Goal: Information Seeking & Learning: Learn about a topic

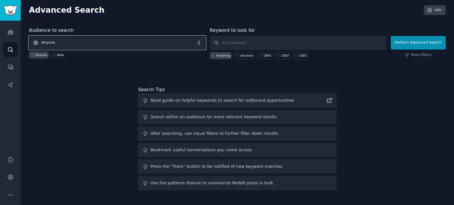
click at [89, 42] on span "Anyone" at bounding box center [117, 43] width 177 height 14
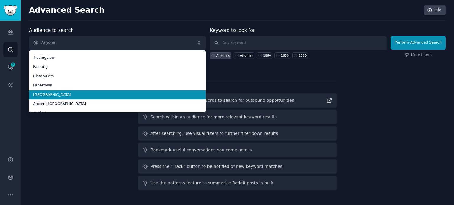
scroll to position [33, 0]
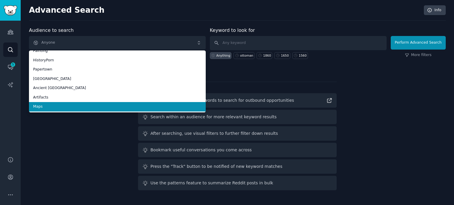
drag, startPoint x: 54, startPoint y: 105, endPoint x: 77, endPoint y: 103, distance: 23.1
click at [55, 105] on span "Maps" at bounding box center [117, 106] width 168 height 5
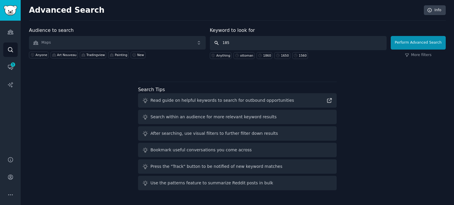
type input "1850"
click button "Perform Advanced Search" at bounding box center [418, 43] width 55 height 14
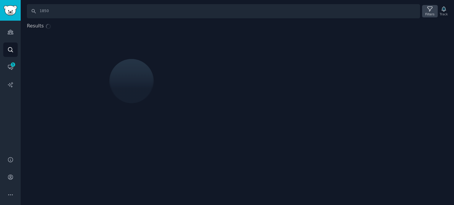
click at [426, 12] on div "Filters" at bounding box center [429, 11] width 15 height 12
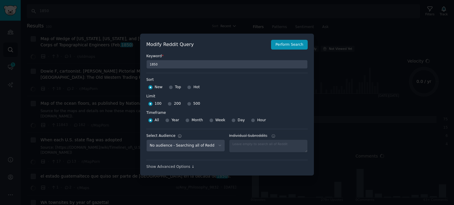
select select "f33d550f09"
click at [169, 87] on input "Top" at bounding box center [171, 87] width 4 height 4
radio input "true"
click at [188, 104] on input "500" at bounding box center [189, 104] width 4 height 4
radio input "true"
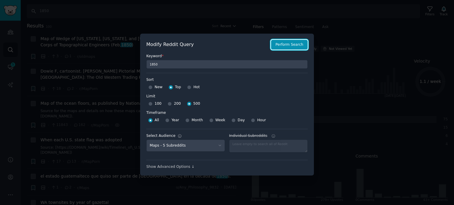
drag, startPoint x: 276, startPoint y: 45, endPoint x: 275, endPoint y: 53, distance: 7.4
click at [276, 45] on button "Perform Search" at bounding box center [289, 45] width 37 height 10
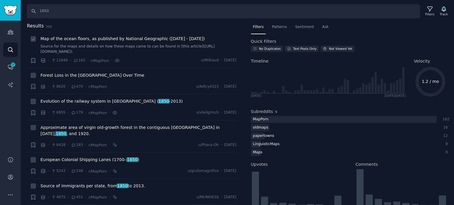
click at [101, 39] on span "Map of the ocean floors, as published by National Geographic ([DATE] - [DATE])" at bounding box center [122, 39] width 164 height 6
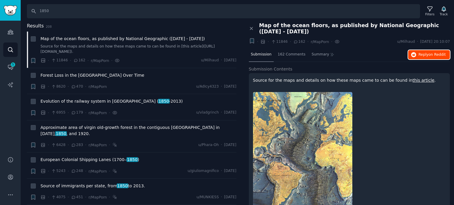
click at [427, 52] on span "Reply on Reddit" at bounding box center [431, 54] width 27 height 5
click at [89, 78] on div "Forest Loss in the [GEOGRAPHIC_DATA] Over Time" at bounding box center [138, 76] width 196 height 8
click at [92, 73] on span "Forest Loss in the [GEOGRAPHIC_DATA] Over Time" at bounding box center [92, 75] width 104 height 6
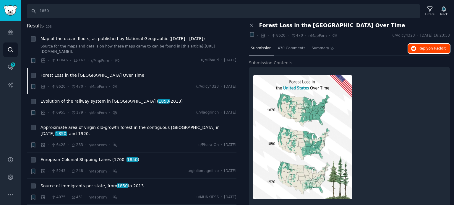
click at [423, 51] on button "Reply on Reddit" at bounding box center [429, 48] width 42 height 9
click at [59, 128] on span "Approximate area of virgin old-growth forest in the contiguous [GEOGRAPHIC_DATA…" at bounding box center [138, 131] width 196 height 12
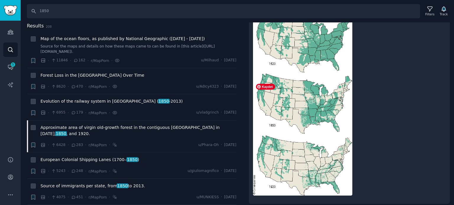
scroll to position [73, 0]
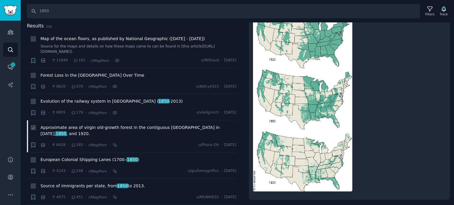
click at [77, 127] on span "Approximate area of virgin old-growth forest in the contiguous [GEOGRAPHIC_DATA…" at bounding box center [138, 131] width 196 height 12
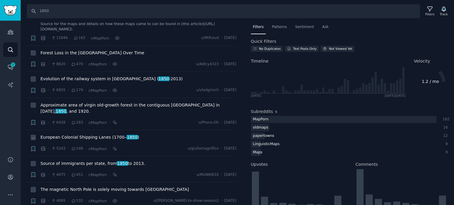
scroll to position [30, 0]
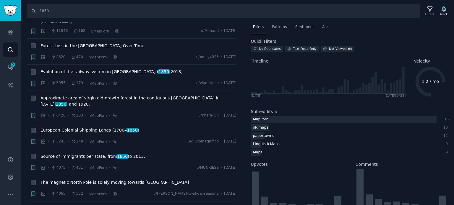
click at [82, 127] on span "European Colonial Shipping Lanes ([DATE]‒ [DATE] )" at bounding box center [89, 130] width 99 height 6
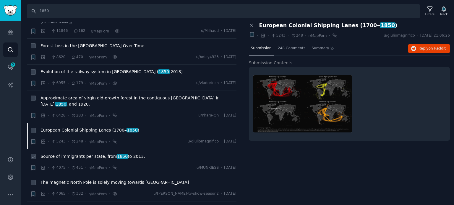
click at [102, 154] on span "Source of immigrants per state, from [DATE] to [DATE]." at bounding box center [92, 157] width 105 height 6
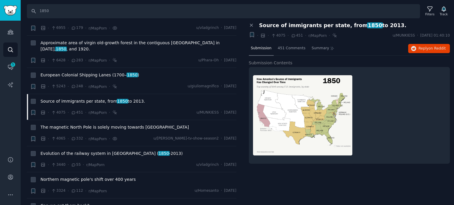
scroll to position [89, 0]
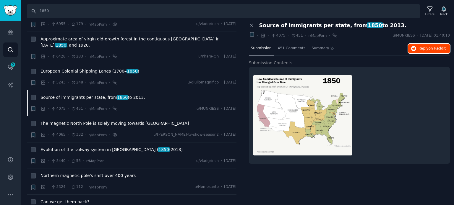
click at [423, 47] on span "Reply on Reddit" at bounding box center [431, 48] width 27 height 5
click at [70, 147] on span "Evolution of the railway system in [GEOGRAPHIC_DATA] ( [DATE] -[DATE])" at bounding box center [111, 150] width 142 height 6
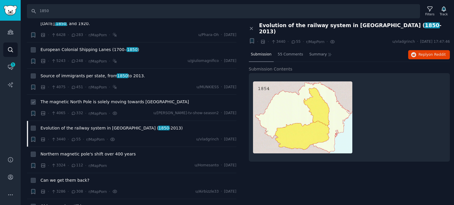
scroll to position [118, 0]
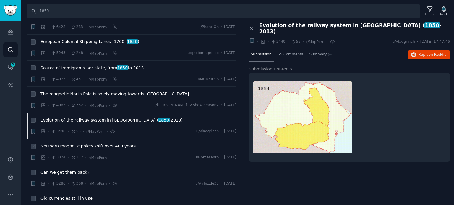
click at [92, 143] on span "Northern magnetic pole's shift over 400 years" at bounding box center [87, 146] width 95 height 6
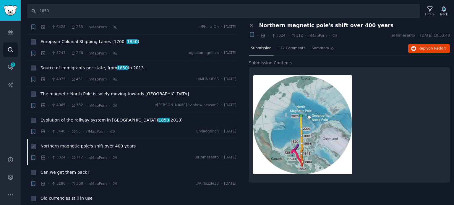
scroll to position [148, 0]
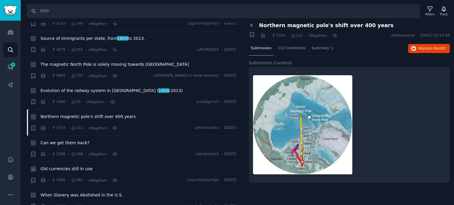
click at [59, 166] on span "Old currencies still in use" at bounding box center [66, 169] width 52 height 6
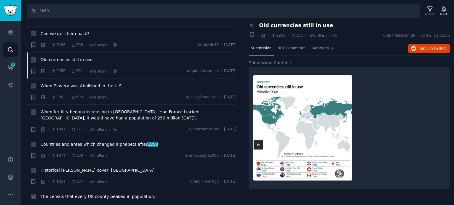
scroll to position [266, 0]
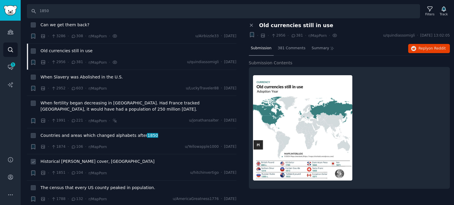
click at [72, 159] on span "Historical [PERSON_NAME] cover, [GEOGRAPHIC_DATA]" at bounding box center [97, 162] width 114 height 6
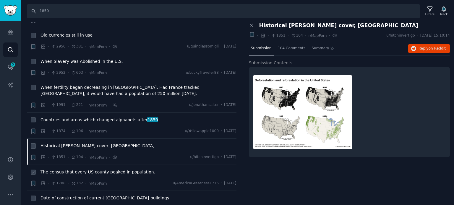
scroll to position [296, 0]
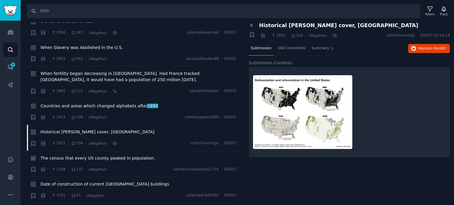
click at [75, 155] on span "The census that every US county peaked in population." at bounding box center [97, 158] width 115 height 6
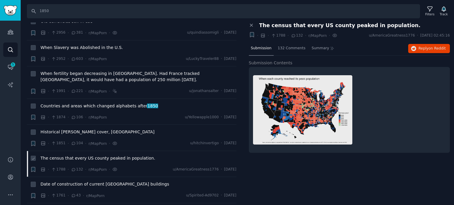
scroll to position [325, 0]
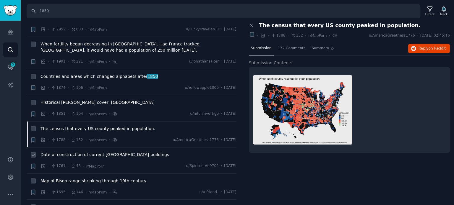
click at [106, 152] on span "Date of construction of current [GEOGRAPHIC_DATA] buildings" at bounding box center [104, 155] width 129 height 6
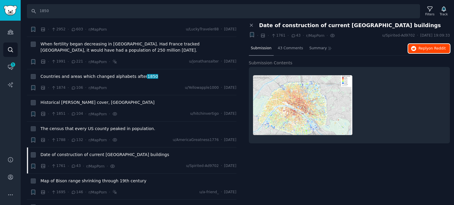
click at [422, 50] on span "Reply on Reddit" at bounding box center [431, 48] width 27 height 5
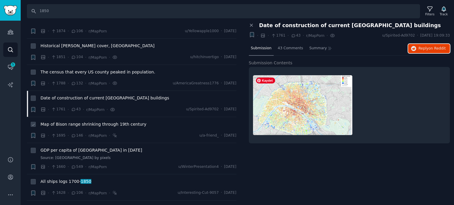
scroll to position [384, 0]
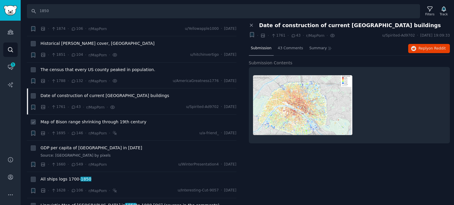
click at [93, 119] on span "Map of Bison range shrinking through 19th century" at bounding box center [93, 122] width 106 height 6
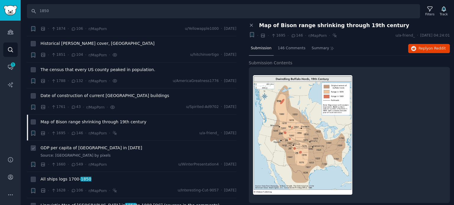
click at [54, 145] on span "GDP per capita of [GEOGRAPHIC_DATA] in [DATE]" at bounding box center [91, 148] width 102 height 6
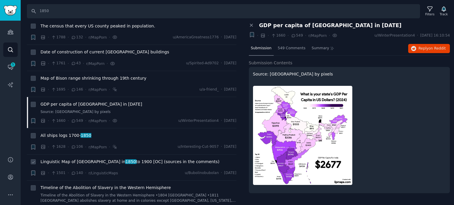
scroll to position [443, 0]
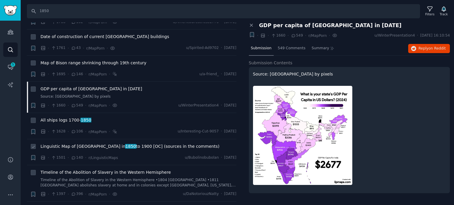
click at [54, 144] on span "Linguistic Map of Europe in [DATE] to [DATE] [OC] (sources in the comments)" at bounding box center [129, 147] width 179 height 6
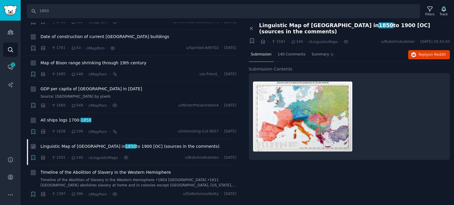
scroll to position [473, 0]
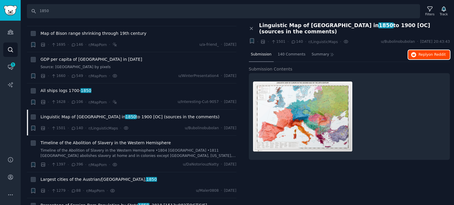
click at [414, 52] on button "Reply on Reddit" at bounding box center [429, 54] width 42 height 9
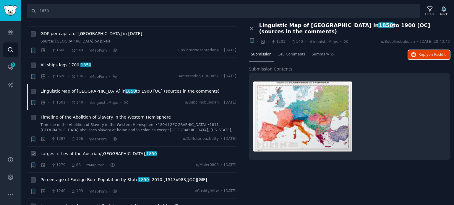
scroll to position [532, 0]
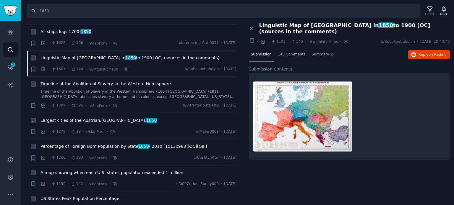
click at [87, 118] on div "Largest cities of the Austrian/[GEOGRAPHIC_DATA], 1850" at bounding box center [138, 122] width 196 height 8
click at [87, 118] on span "Largest cities of the Austrian/[GEOGRAPHIC_DATA], 1850" at bounding box center [98, 121] width 116 height 6
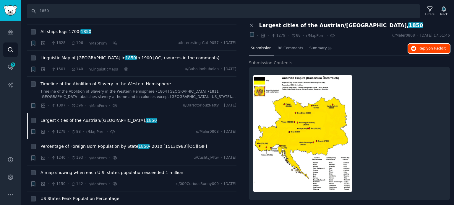
click at [426, 47] on span "Reply on Reddit" at bounding box center [431, 48] width 27 height 5
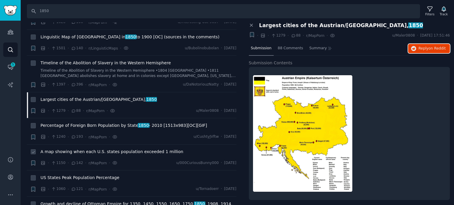
scroll to position [591, 0]
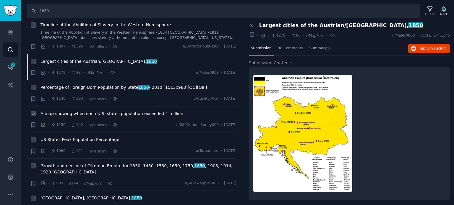
click at [103, 111] on span "A map showing when each U.S. states population exceeded 1 million" at bounding box center [111, 114] width 143 height 6
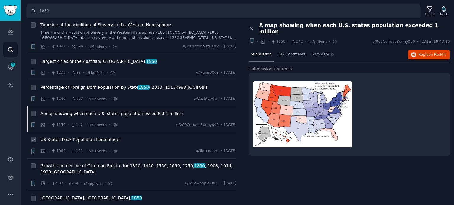
click at [77, 137] on span "US States Peak Population Percentage" at bounding box center [79, 140] width 79 height 6
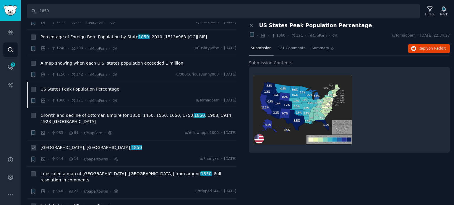
scroll to position [650, 0]
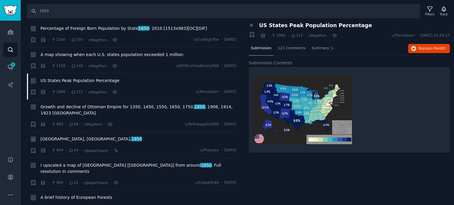
click at [65, 136] on span "[GEOGRAPHIC_DATA], [GEOGRAPHIC_DATA], 1850" at bounding box center [90, 139] width 101 height 6
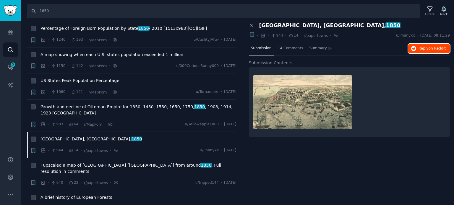
click at [414, 48] on icon "button" at bounding box center [413, 48] width 5 height 5
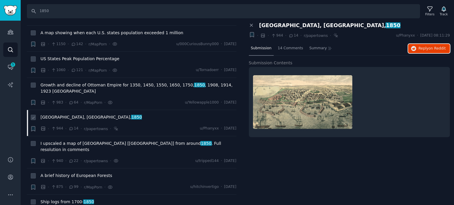
scroll to position [680, 0]
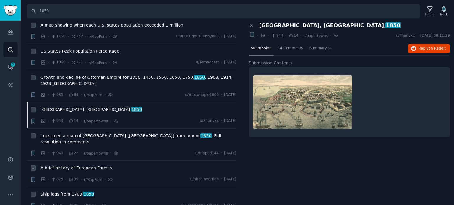
click at [73, 165] on span "A brief history of European Forests" at bounding box center [76, 168] width 72 height 6
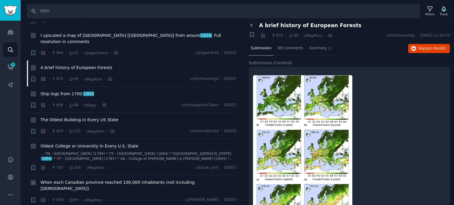
scroll to position [798, 0]
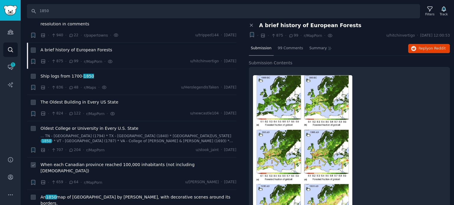
click at [56, 162] on span "When each Canadian province reached 100,000 inhabitants (not including [DEMOGRA…" at bounding box center [138, 168] width 196 height 12
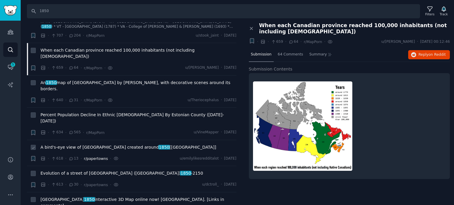
scroll to position [916, 0]
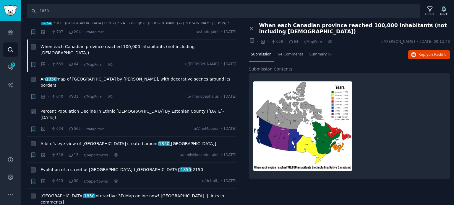
click at [61, 108] on span "Percent Population Decline In Ethnic [DEMOGRAPHIC_DATA] By Estonian County ([DA…" at bounding box center [138, 114] width 196 height 12
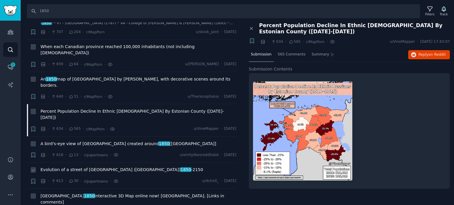
click at [68, 167] on span "Evolution of a street of [GEOGRAPHIC_DATA] ([GEOGRAPHIC_DATA]) [DATE] -2150" at bounding box center [121, 170] width 163 height 6
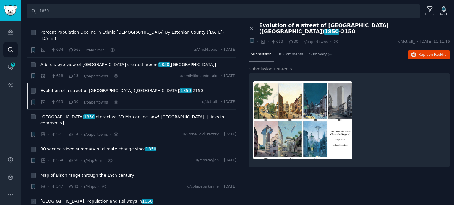
scroll to position [1005, 0]
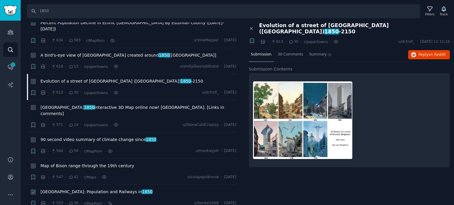
click at [72, 189] on span "[GEOGRAPHIC_DATA]: Population and Railways in [DATE]" at bounding box center [96, 192] width 112 height 6
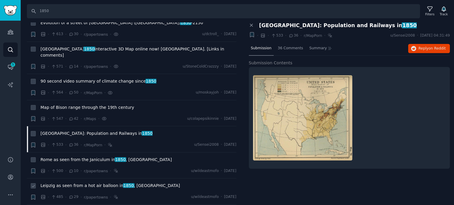
scroll to position [1064, 0]
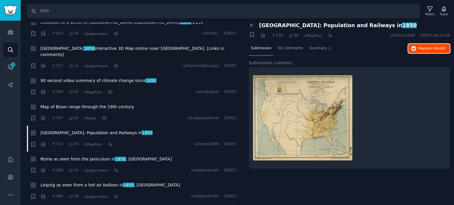
click at [416, 46] on icon "button" at bounding box center [413, 48] width 5 height 5
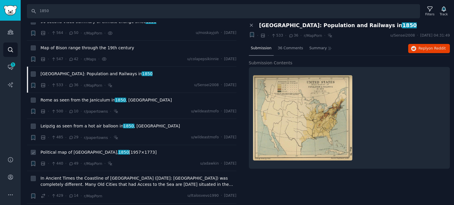
click at [65, 150] on span "Political map of [GEOGRAPHIC_DATA], 1850 [1957×1773]" at bounding box center [98, 153] width 116 height 6
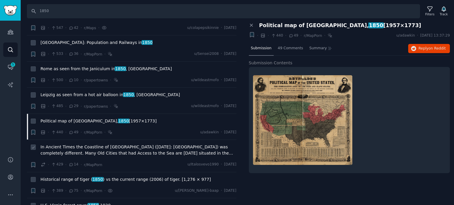
scroll to position [1182, 0]
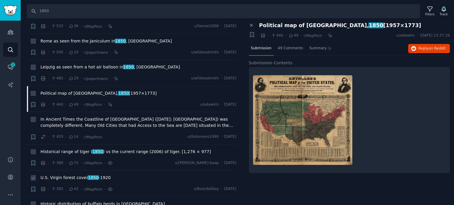
click at [69, 175] on span "U.S. Virgin forest cover [DATE] -[DATE]" at bounding box center [75, 178] width 70 height 6
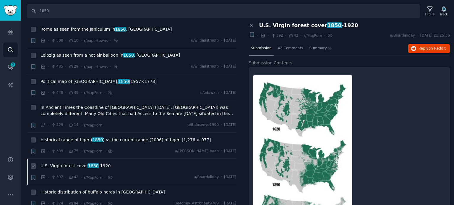
scroll to position [1241, 0]
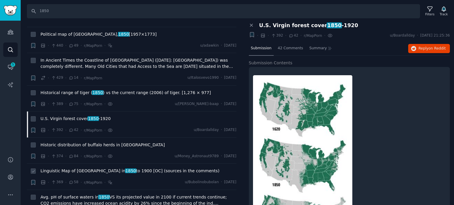
click at [68, 168] on span "Linguistic Map of Europe in [DATE] to [DATE] [OC] (sources in the comments)" at bounding box center [129, 171] width 179 height 6
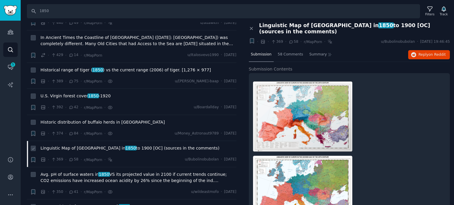
scroll to position [1300, 0]
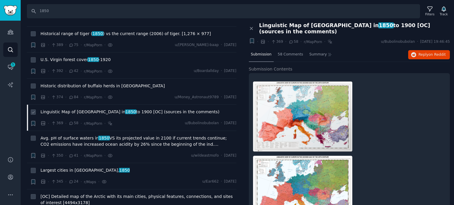
click at [68, 168] on span "Largest cities in [GEOGRAPHIC_DATA], 1850" at bounding box center [84, 171] width 89 height 6
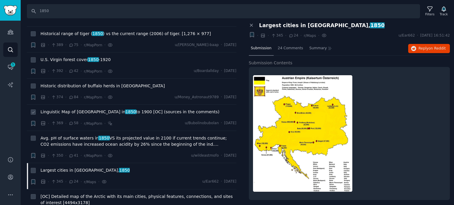
click at [68, 168] on span "Largest cities in [GEOGRAPHIC_DATA], 1850" at bounding box center [84, 171] width 89 height 6
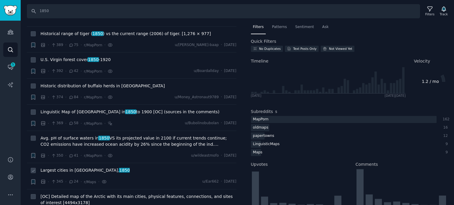
click at [71, 168] on span "Largest cities in [GEOGRAPHIC_DATA], 1850" at bounding box center [84, 171] width 89 height 6
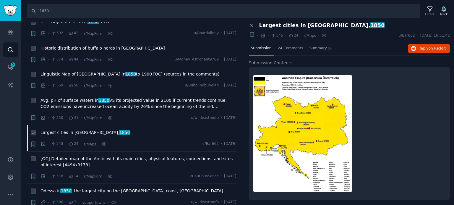
scroll to position [1359, 0]
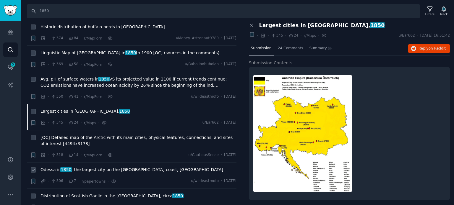
click at [71, 167] on span "Odessa in [DATE] , the largest city on the [GEOGRAPHIC_DATA] coast, [GEOGRAPHIC…" at bounding box center [131, 170] width 183 height 6
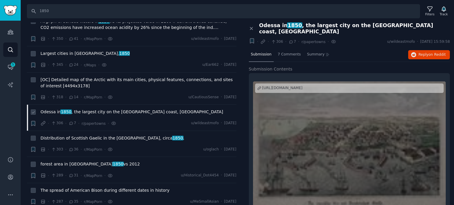
scroll to position [1419, 0]
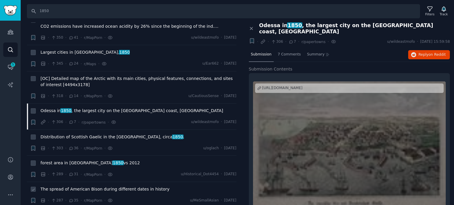
click at [69, 186] on span "The spread of American Bison during different dates in history" at bounding box center [104, 189] width 129 height 6
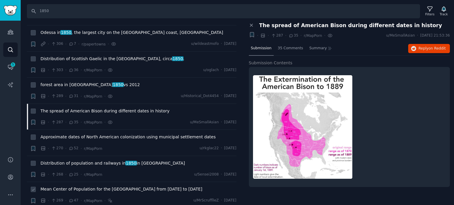
scroll to position [1507, 0]
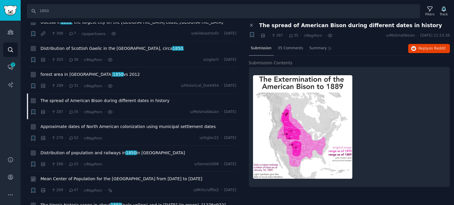
click at [72, 176] on span "Mean Center of Population for the [GEOGRAPHIC_DATA] from [DATE] to [DATE]" at bounding box center [121, 179] width 162 height 6
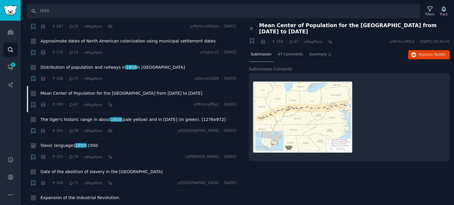
scroll to position [1596, 0]
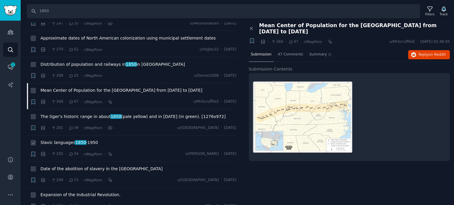
click at [75, 140] on span "1850" at bounding box center [81, 142] width 12 height 5
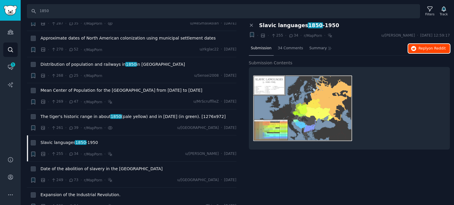
click at [424, 51] on button "Reply on Reddit" at bounding box center [429, 48] width 42 height 9
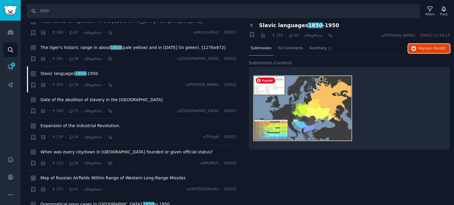
scroll to position [1685, 0]
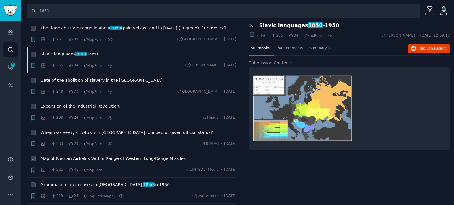
click at [79, 156] on span "Map of Russian Airfields Within Range of Western Long-Range Missiles" at bounding box center [112, 159] width 145 height 6
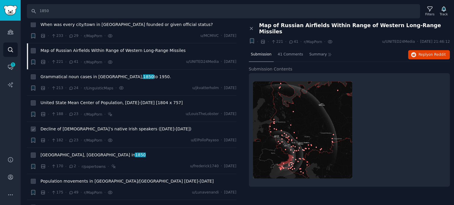
scroll to position [1803, 0]
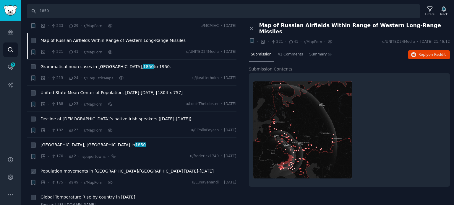
click at [80, 168] on span "Population movements in [GEOGRAPHIC_DATA]/[GEOGRAPHIC_DATA] [DATE]-[DATE]" at bounding box center [126, 171] width 173 height 6
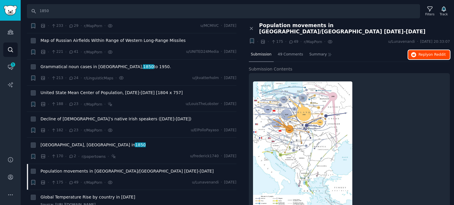
click at [412, 52] on icon "button" at bounding box center [413, 54] width 5 height 5
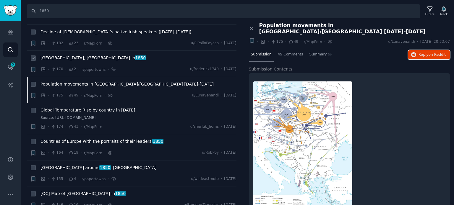
scroll to position [1891, 0]
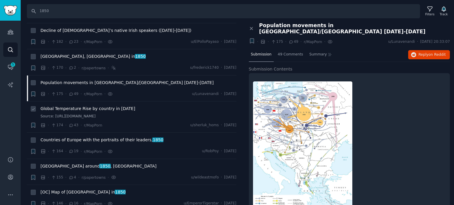
click at [89, 106] on span "Global Temperature Rise by country in [DATE]" at bounding box center [87, 109] width 95 height 6
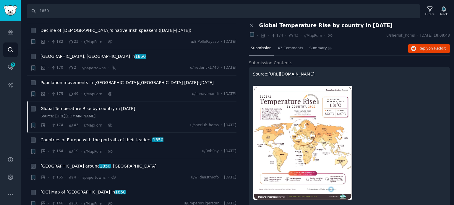
click at [78, 163] on span "[GEOGRAPHIC_DATA] around [DATE] , [GEOGRAPHIC_DATA]" at bounding box center [98, 166] width 116 height 6
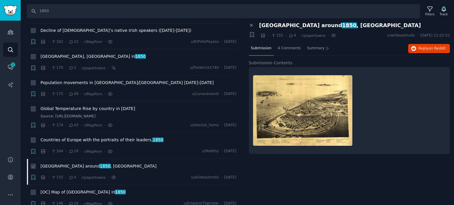
click at [99, 164] on span "1850" at bounding box center [105, 166] width 12 height 5
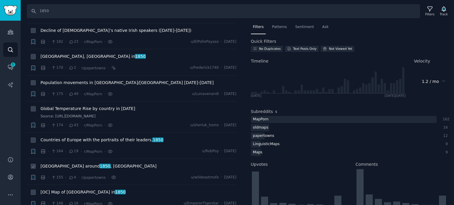
click at [69, 163] on span "[GEOGRAPHIC_DATA] around [DATE] , [GEOGRAPHIC_DATA]" at bounding box center [98, 166] width 116 height 6
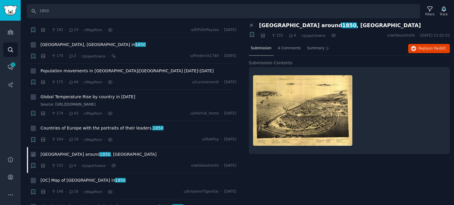
scroll to position [1921, 0]
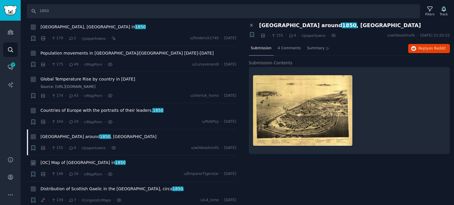
click at [62, 160] on span "[OC] Map of [GEOGRAPHIC_DATA] in [DATE]" at bounding box center [82, 163] width 85 height 6
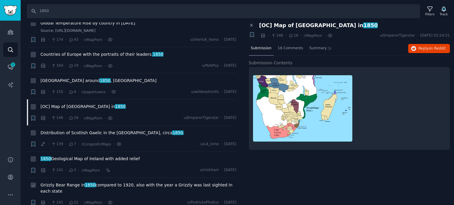
scroll to position [1980, 0]
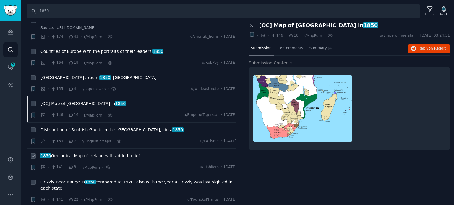
click at [78, 153] on span "1850 Geological Map of Ireland with added relief" at bounding box center [89, 156] width 99 height 6
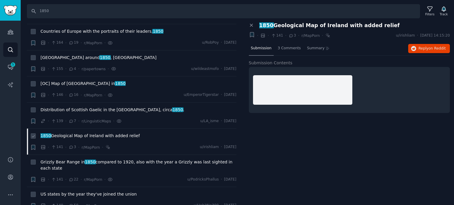
scroll to position [2010, 0]
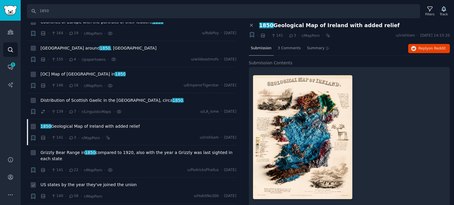
click at [91, 182] on span "US states by the year they've joined the union" at bounding box center [88, 185] width 96 height 6
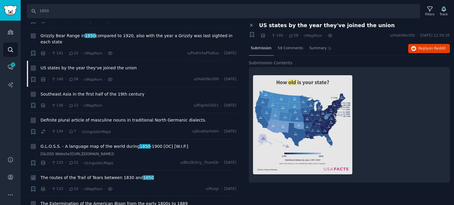
scroll to position [2157, 0]
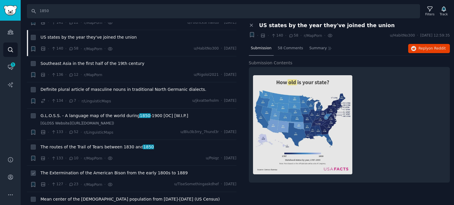
click at [85, 170] on span "The Extermination of the American Bison from the early 1800s to 1889" at bounding box center [113, 173] width 147 height 6
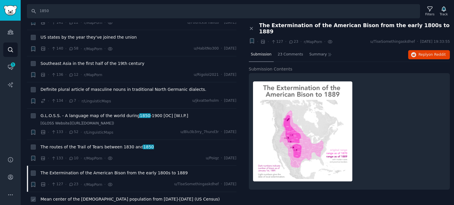
click at [87, 197] on span "Mean center of the [DEMOGRAPHIC_DATA] population from [DATE]-[DATE] (US Census)" at bounding box center [129, 200] width 179 height 6
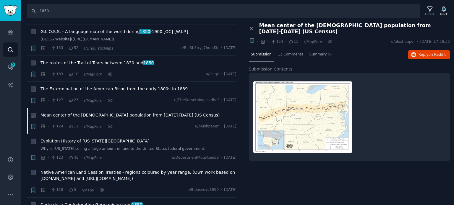
scroll to position [2246, 0]
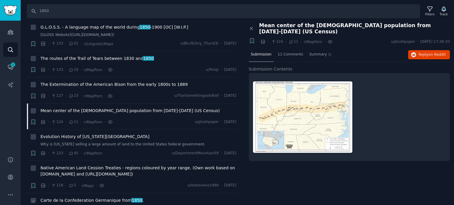
click at [82, 198] on span "Carte de la Confederation Germanique from 1850 ." at bounding box center [91, 201] width 103 height 6
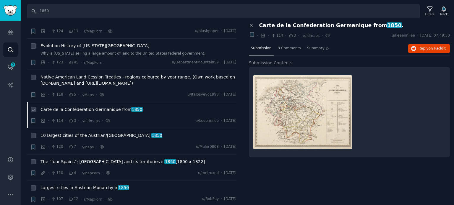
scroll to position [2364, 0]
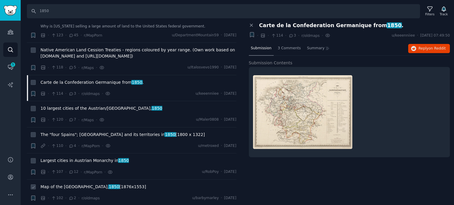
click at [66, 184] on span "Map of the [GEOGRAPHIC_DATA], 1850 [1876x1553]" at bounding box center [93, 187] width 106 height 6
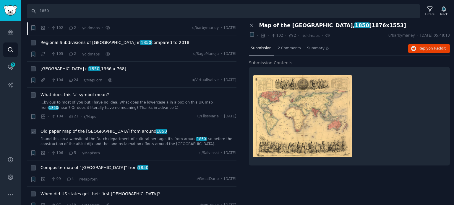
scroll to position [2542, 0]
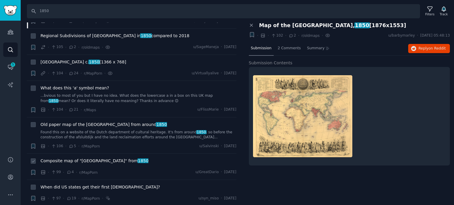
click at [67, 158] on span "Composite map of "[GEOGRAPHIC_DATA]" from 1850" at bounding box center [94, 161] width 108 height 6
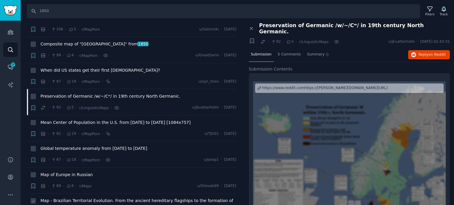
scroll to position [2660, 0]
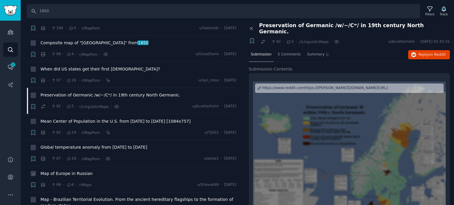
click at [74, 171] on span "Map of Europe in Russian" at bounding box center [66, 174] width 52 height 6
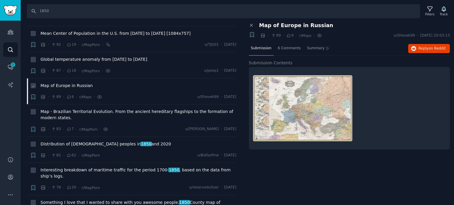
scroll to position [2749, 0]
click at [89, 141] on span "Distribution of [DEMOGRAPHIC_DATA] peoples in [DATE] and 2020" at bounding box center [105, 144] width 131 height 6
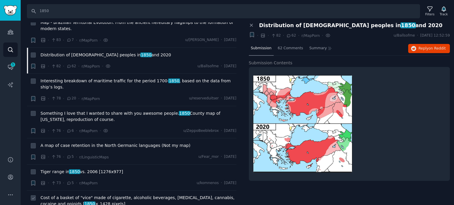
scroll to position [2896, 0]
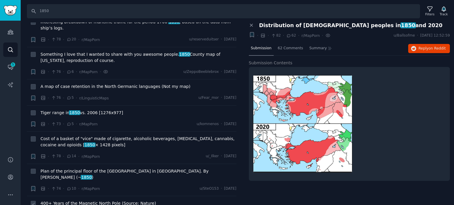
click at [75, 201] on span "400+ Years of the Magnetic North Pole (Source: Nature)" at bounding box center [98, 204] width 116 height 6
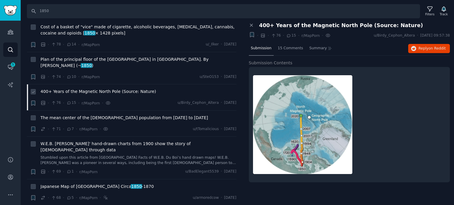
scroll to position [3015, 0]
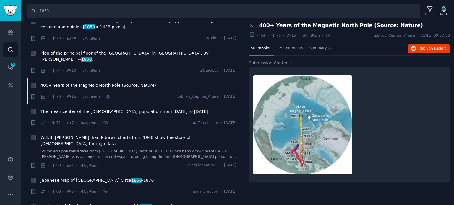
click at [79, 178] on span "Japanese Map of [GEOGRAPHIC_DATA] Circa [DATE] -[DATE]" at bounding box center [96, 181] width 113 height 6
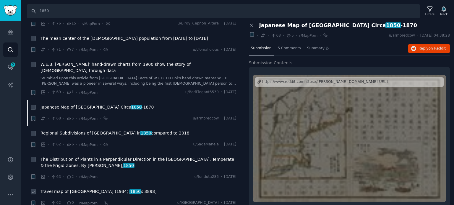
scroll to position [3103, 0]
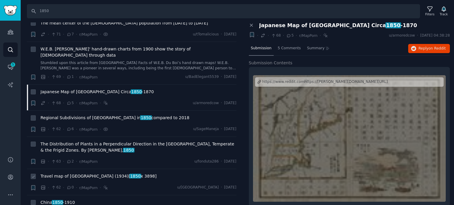
click at [72, 173] on span "Travel map of [GEOGRAPHIC_DATA] (1934)[ 1850 x 3898]" at bounding box center [98, 176] width 116 height 6
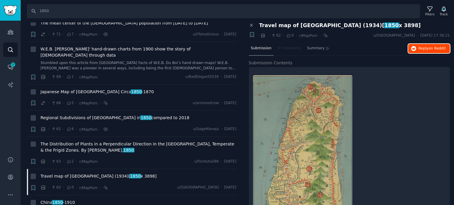
click at [430, 48] on span "on Reddit" at bounding box center [437, 48] width 17 height 4
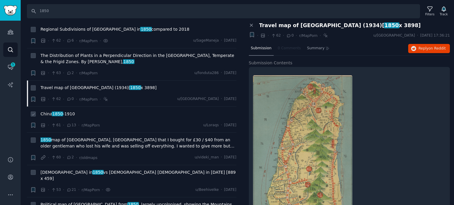
click at [57, 112] on span "1850" at bounding box center [58, 114] width 12 height 5
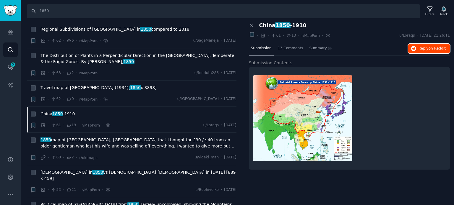
click at [423, 49] on span "Reply on Reddit" at bounding box center [431, 48] width 27 height 5
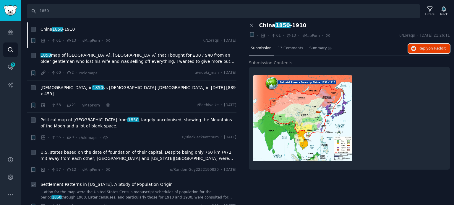
scroll to position [3281, 0]
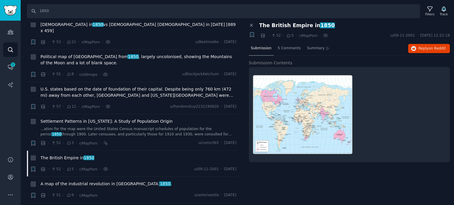
scroll to position [3369, 0]
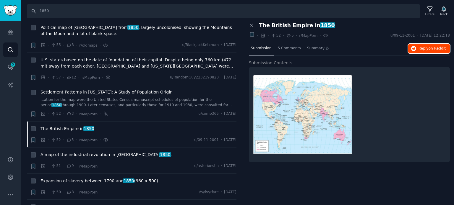
click at [418, 53] on button "Reply on Reddit" at bounding box center [429, 48] width 42 height 9
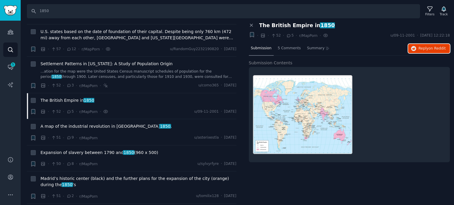
scroll to position [3458, 0]
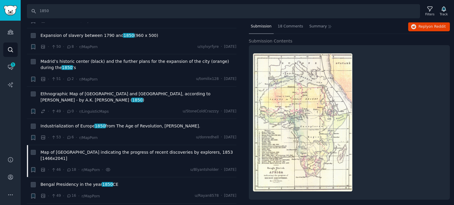
scroll to position [3547, 0]
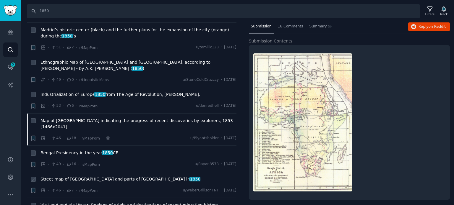
click at [64, 176] on span "Street map of [GEOGRAPHIC_DATA] and parts of [GEOGRAPHIC_DATA] in [DATE]" at bounding box center [120, 179] width 160 height 6
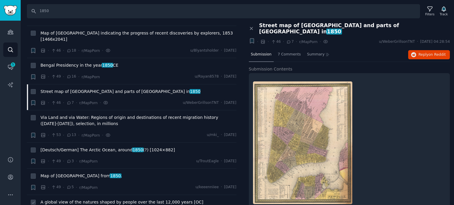
scroll to position [3635, 0]
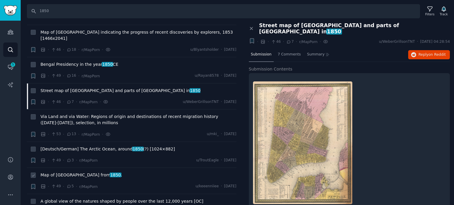
click at [50, 168] on li "+ Map of [GEOGRAPHIC_DATA] from 1850 . · 49 · 5 · r/[PERSON_NAME] u/keeenniiee …" at bounding box center [132, 181] width 210 height 26
click at [51, 172] on span "Map of [GEOGRAPHIC_DATA] from 1850 ." at bounding box center [81, 175] width 82 height 6
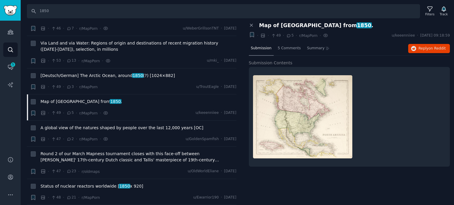
scroll to position [3783, 0]
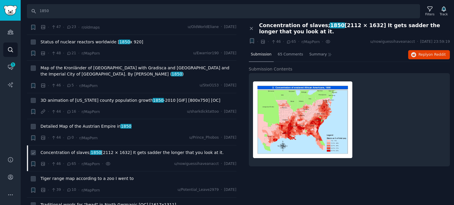
scroll to position [3872, 0]
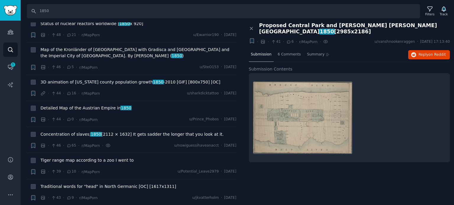
scroll to position [3901, 0]
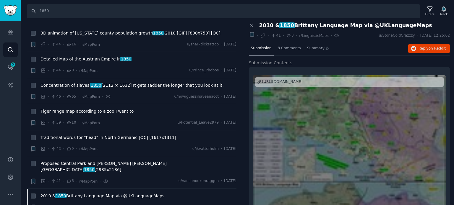
scroll to position [3931, 0]
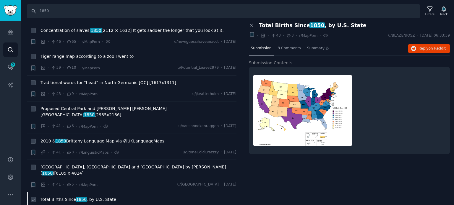
scroll to position [3990, 0]
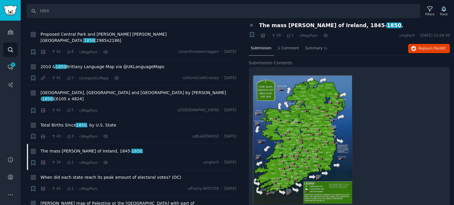
scroll to position [4108, 0]
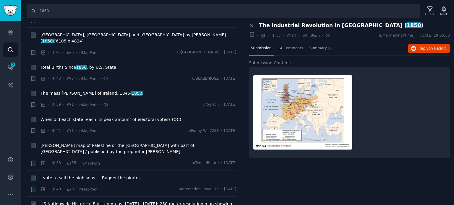
scroll to position [4167, 0]
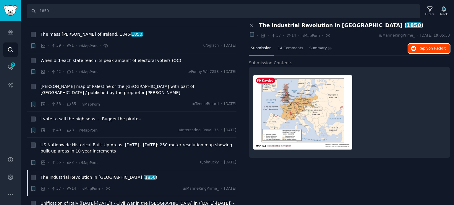
click at [432, 48] on span "on Reddit" at bounding box center [437, 48] width 17 height 4
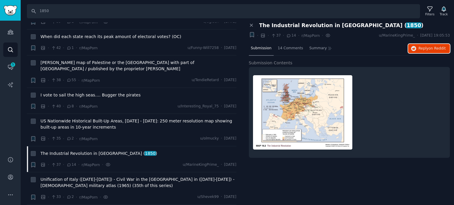
scroll to position [4226, 0]
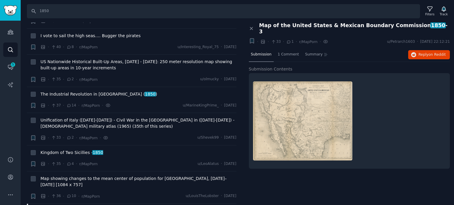
scroll to position [4285, 0]
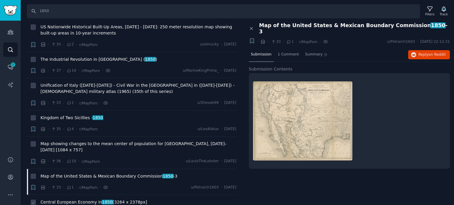
click at [84, 199] on span "Central European Economy in [DATE] [3264 x 2378px]" at bounding box center [93, 202] width 106 height 6
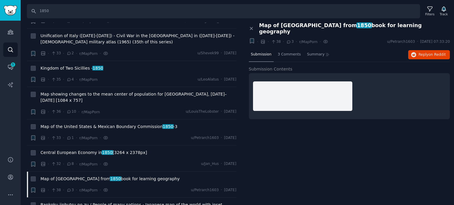
scroll to position [4344, 0]
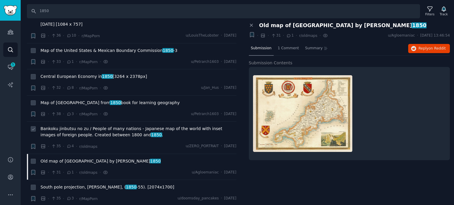
scroll to position [4433, 0]
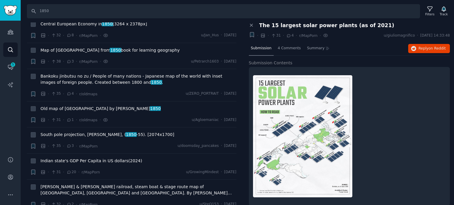
scroll to position [4551, 0]
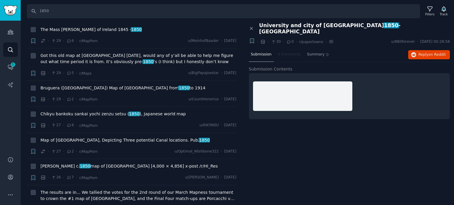
scroll to position [4876, 0]
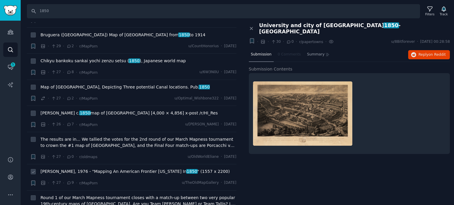
click at [100, 169] on span "[PERSON_NAME], 1976 - "Mapping An American Frontier [US_STATE] In [DATE] " (155…" at bounding box center [134, 172] width 189 height 6
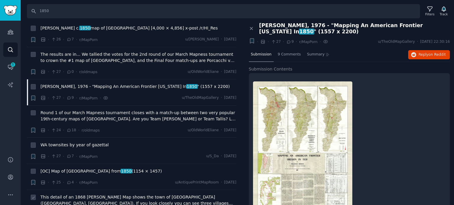
scroll to position [4965, 0]
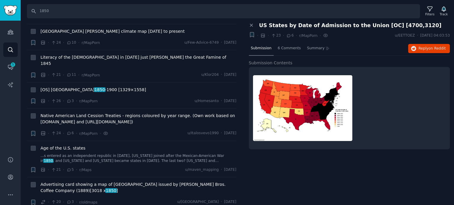
scroll to position [5290, 0]
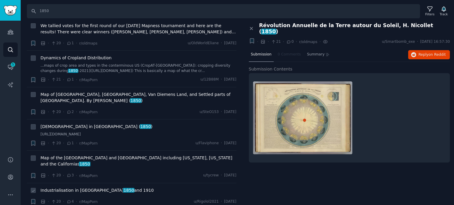
scroll to position [5527, 0]
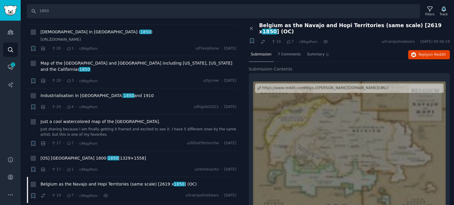
scroll to position [5625, 0]
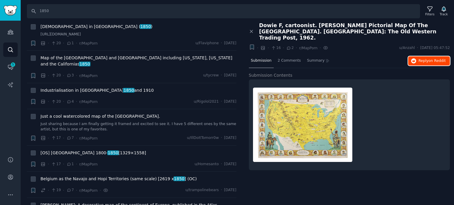
click at [416, 59] on icon "button" at bounding box center [413, 61] width 5 height 5
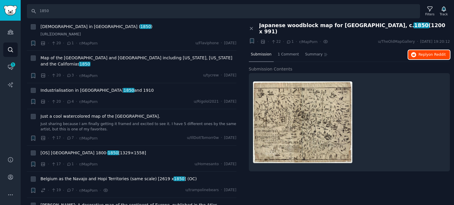
click at [416, 52] on icon "button" at bounding box center [413, 54] width 5 height 5
